Goal: Check status: Check status

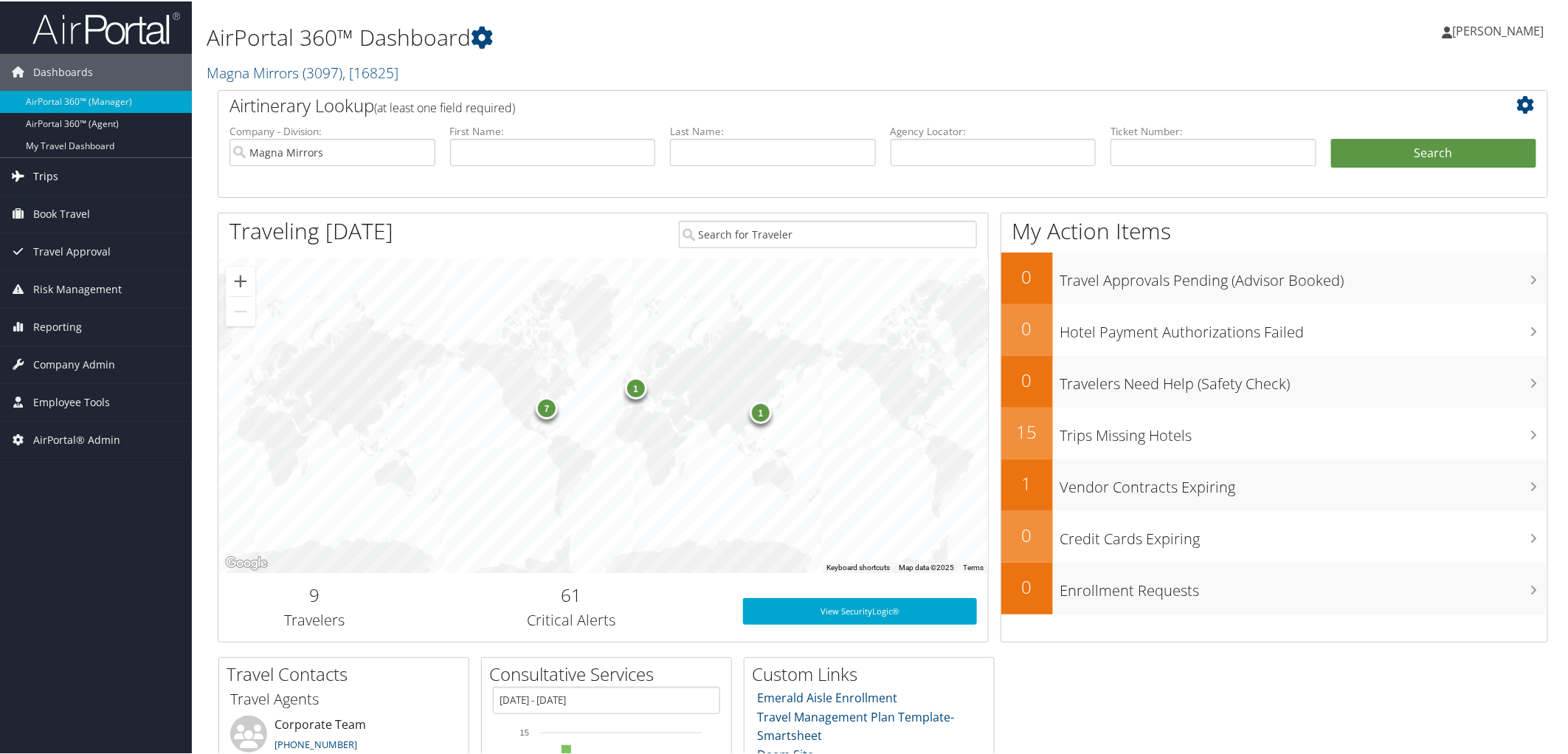
click at [42, 168] on span "Trips" at bounding box center [45, 175] width 25 height 37
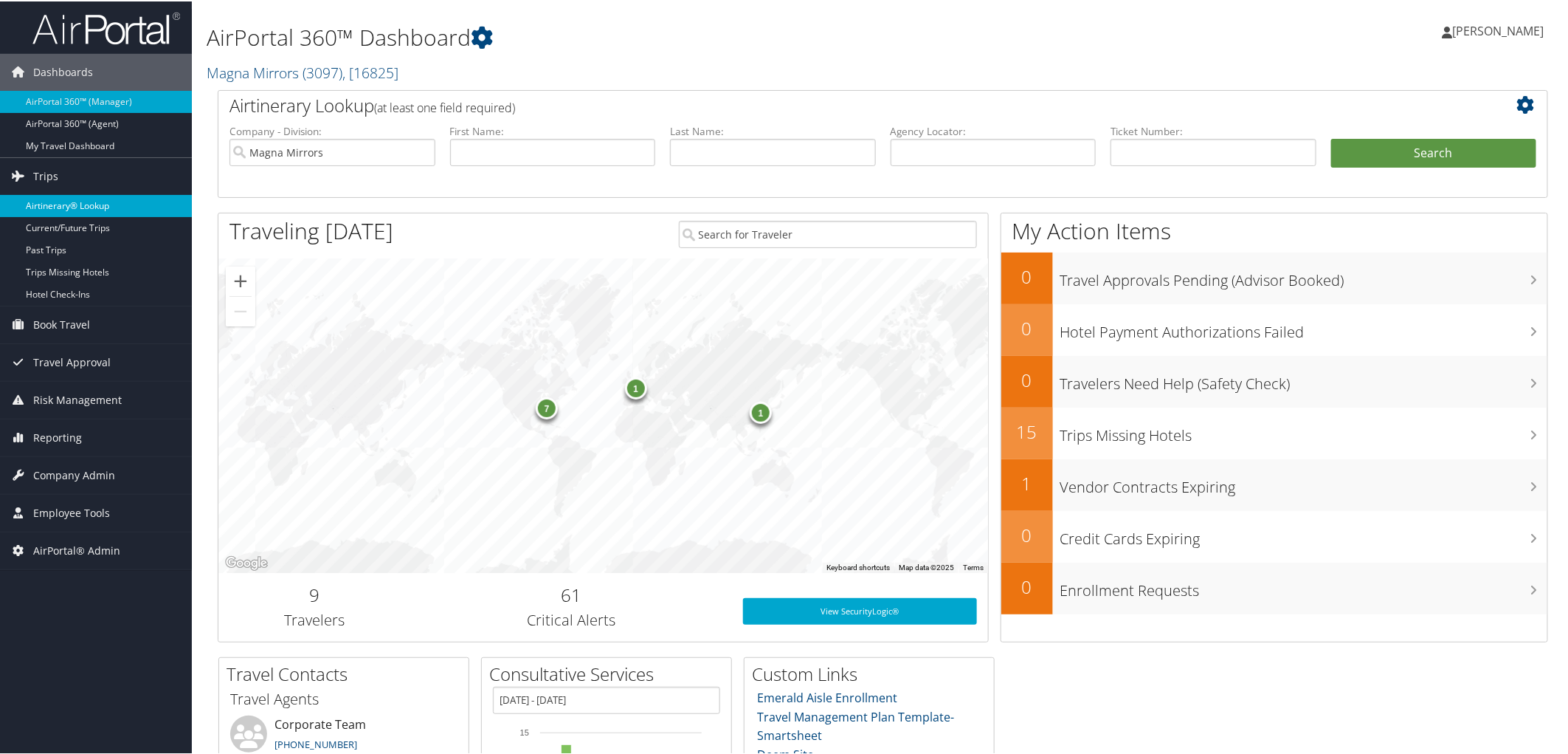
click at [37, 198] on link "Airtinerary® Lookup" at bounding box center [95, 204] width 191 height 22
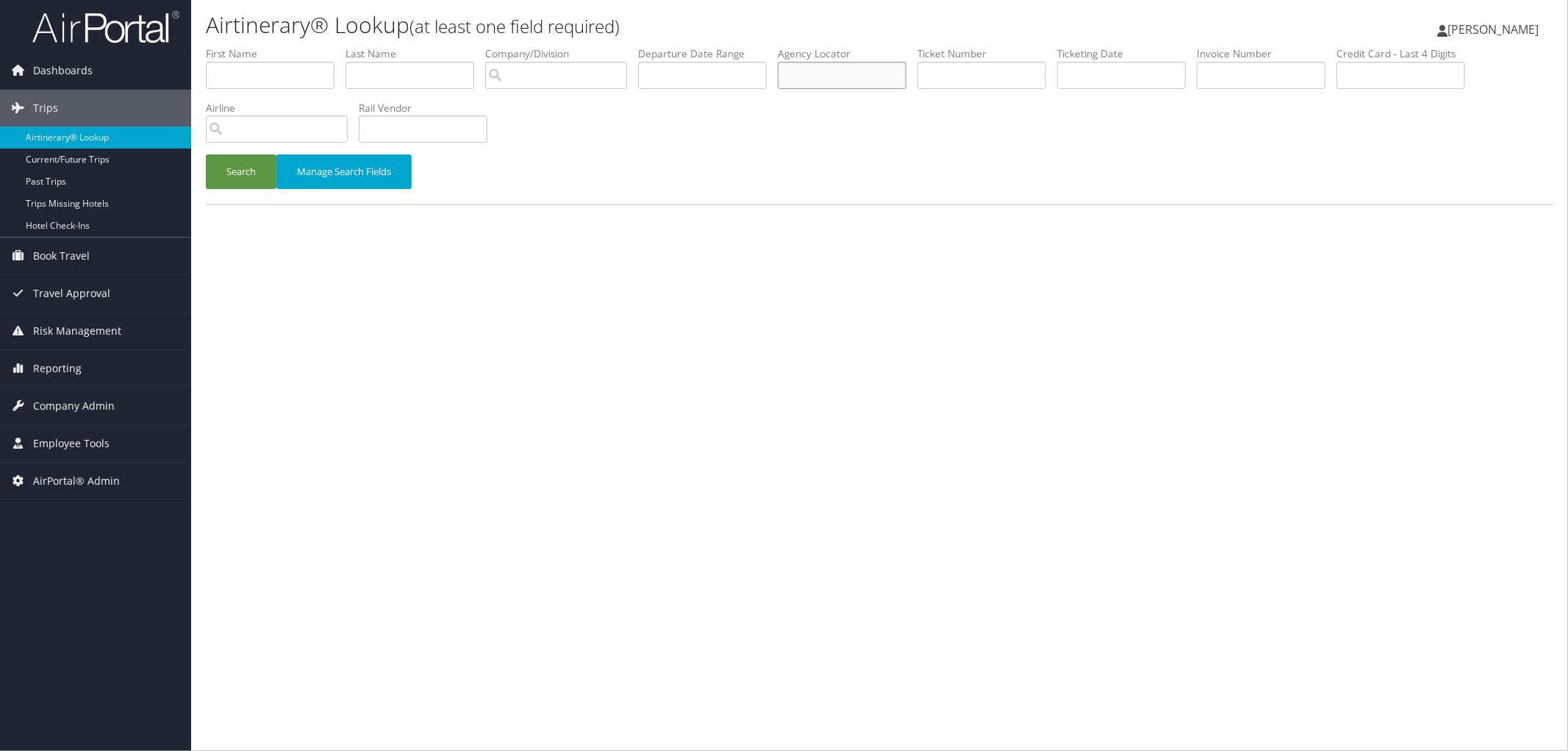
click at [854, 86] on input "text" at bounding box center [842, 75] width 129 height 27
paste input "CTPYXK"
type input "CTPYXK"
click at [245, 166] on button "Search" at bounding box center [241, 171] width 71 height 34
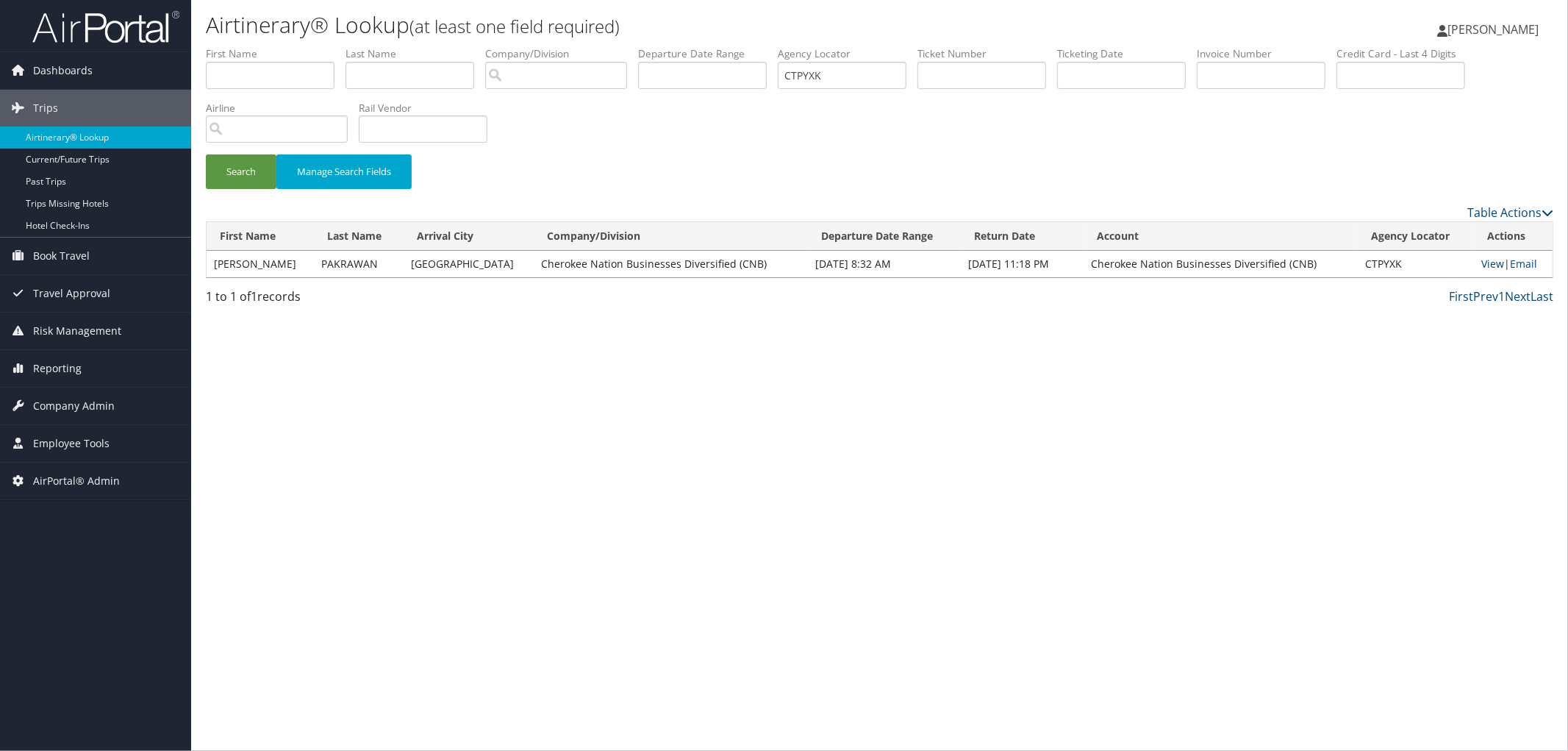
click at [1488, 260] on link "View" at bounding box center [1494, 264] width 23 height 14
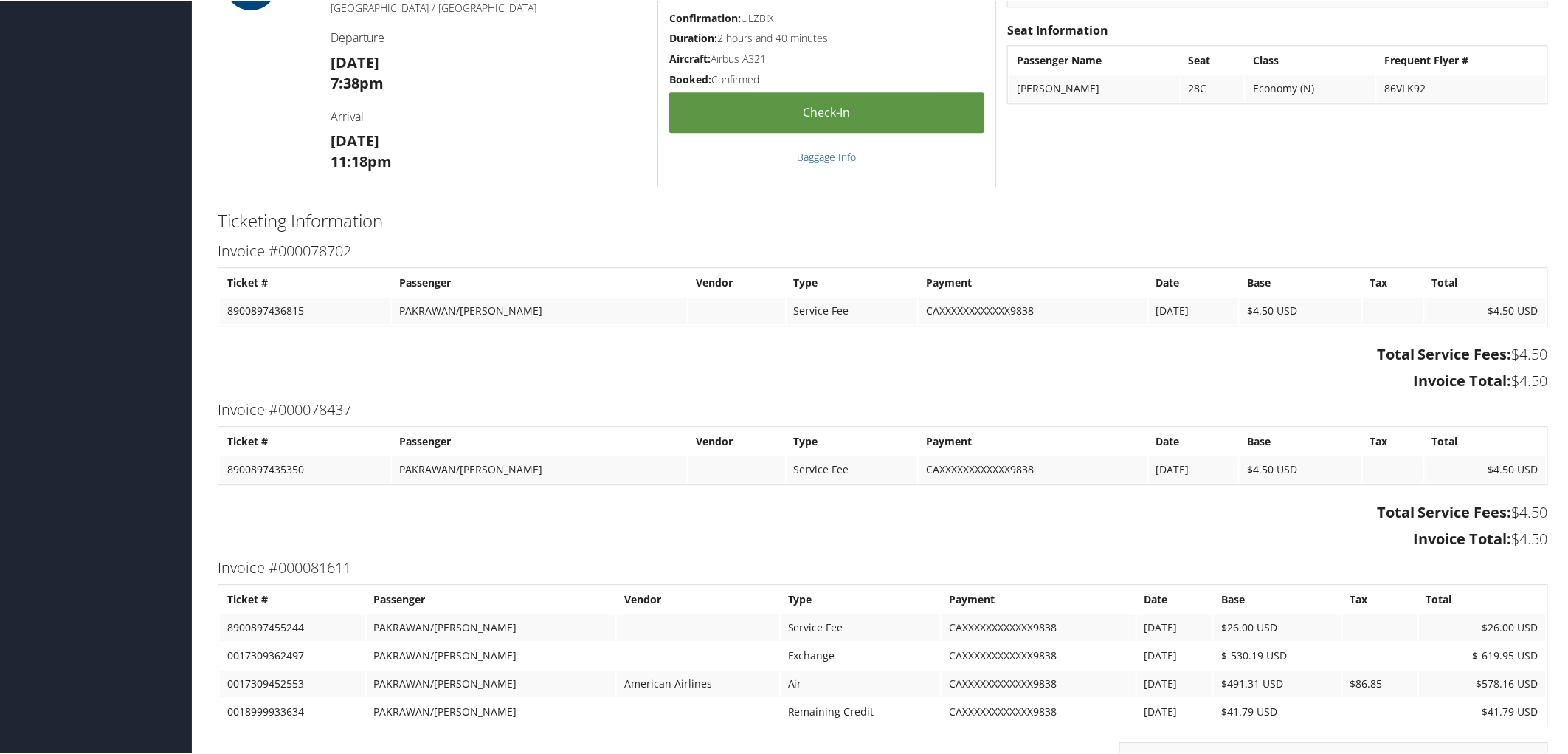
scroll to position [2267, 0]
